Goal: Task Accomplishment & Management: Use online tool/utility

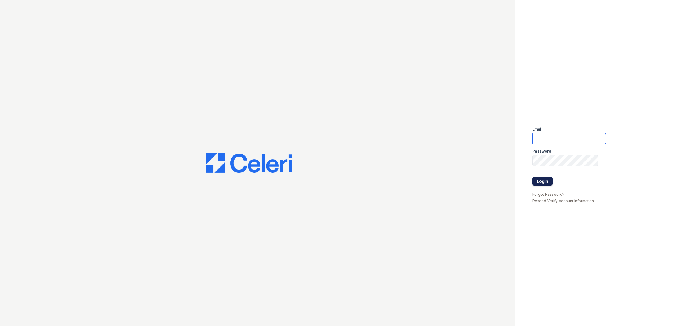
type input "[EMAIL_ADDRESS][DOMAIN_NAME]"
click at [540, 181] on button "Login" at bounding box center [542, 181] width 20 height 9
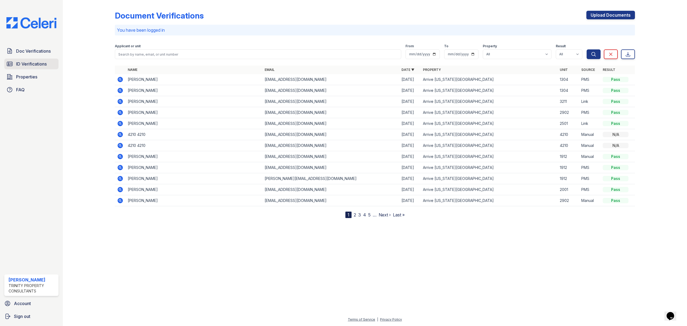
click at [37, 64] on span "ID Verifications" at bounding box center [31, 64] width 31 height 6
